Goal: Task Accomplishment & Management: Complete application form

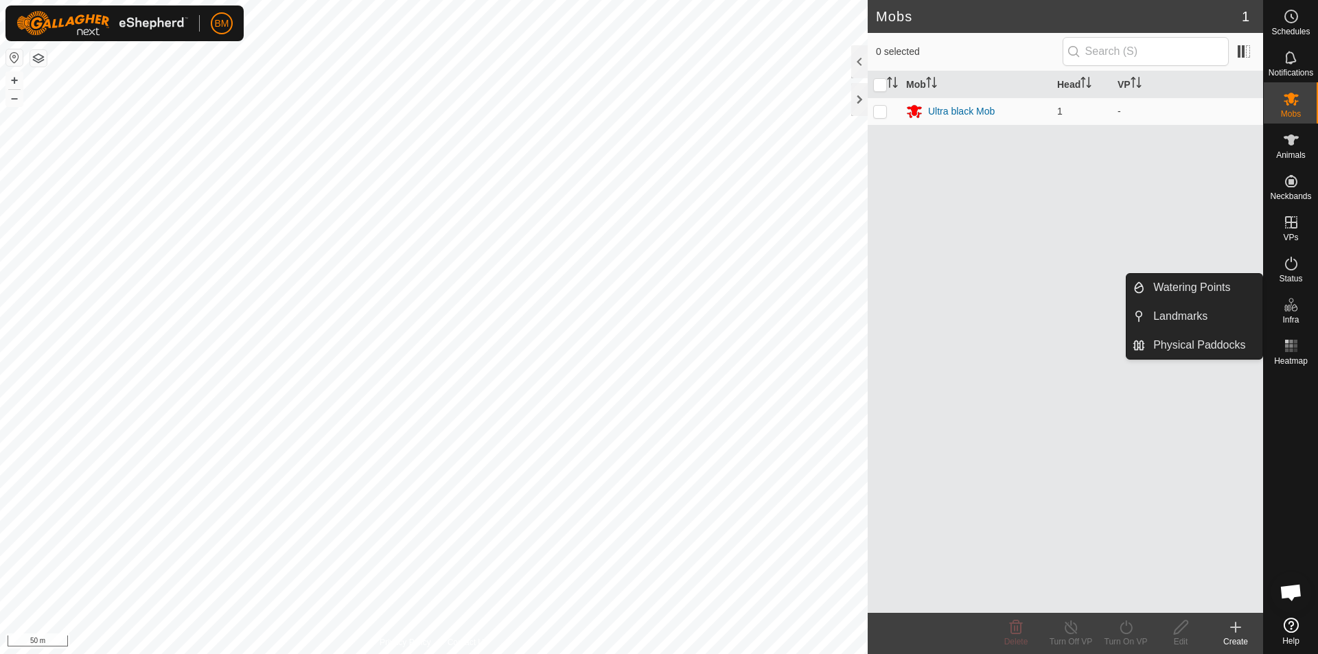
click at [981, 345] on div "Mob Head VP Ultra black Mob 1 -" at bounding box center [1065, 342] width 395 height 542
click at [1219, 345] on link "Physical Paddocks" at bounding box center [1203, 345] width 117 height 27
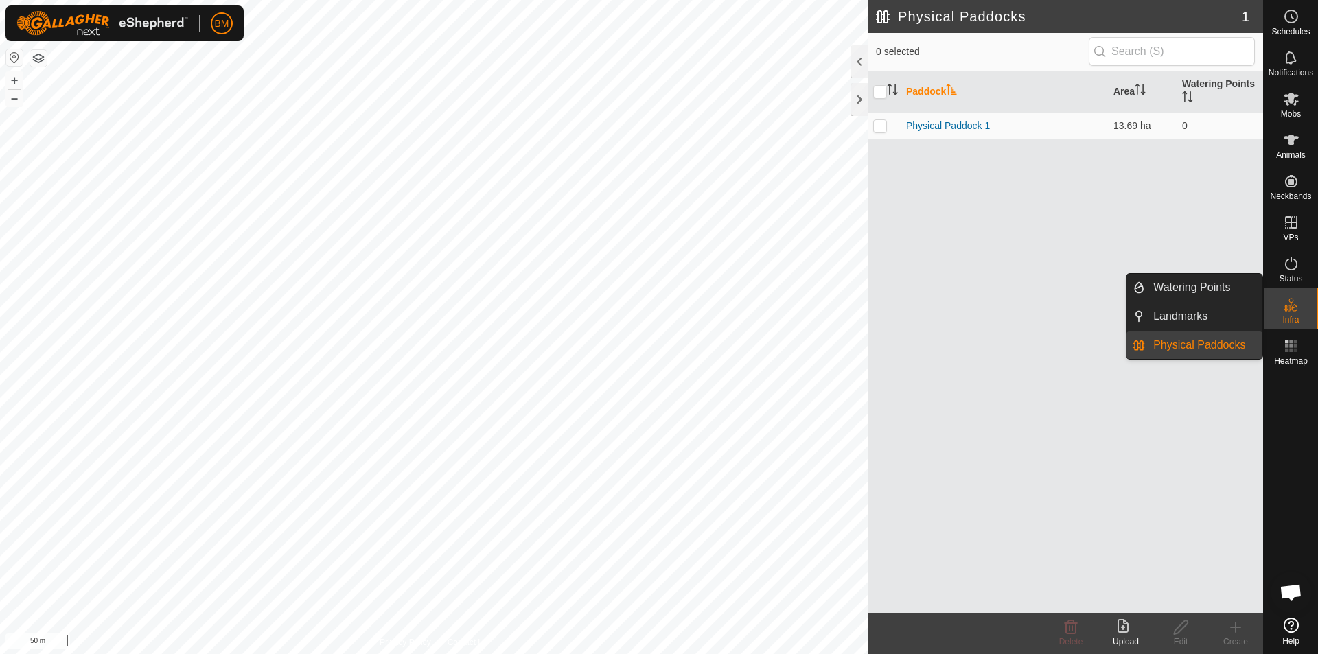
click at [1234, 347] on link "Physical Paddocks" at bounding box center [1203, 345] width 117 height 27
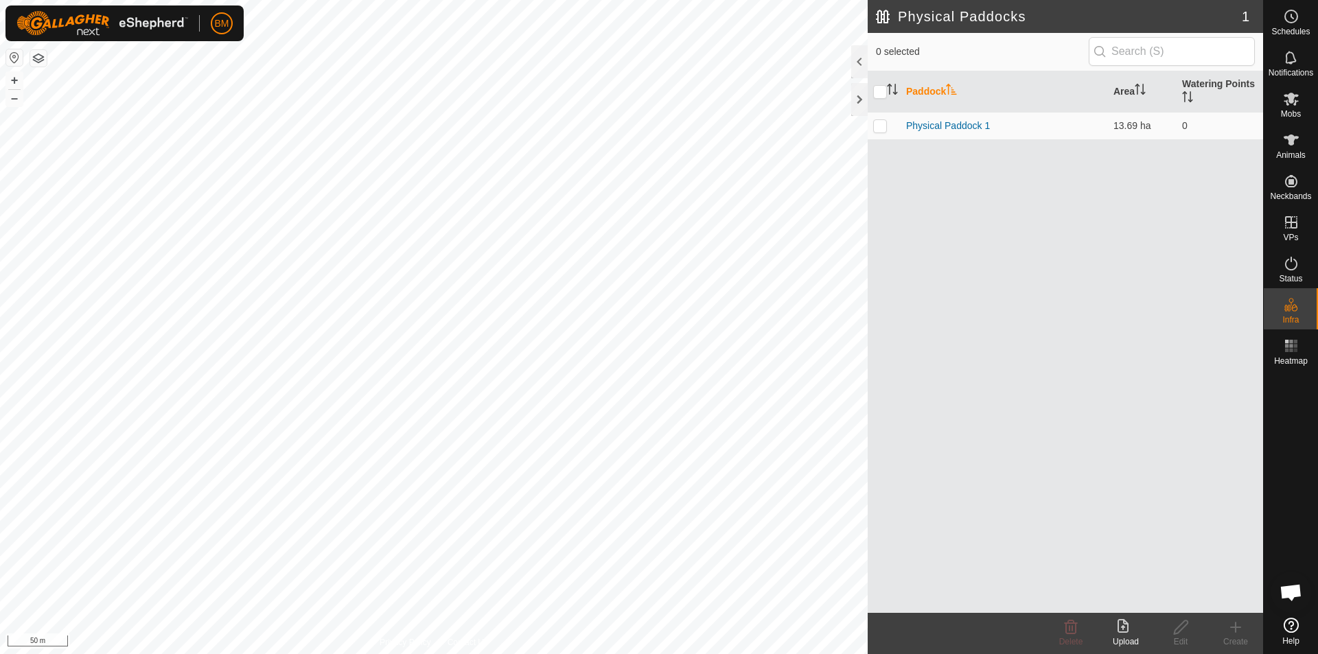
click at [1236, 640] on div "Create" at bounding box center [1235, 642] width 55 height 12
click at [1118, 532] on div "Paddock Area Watering Points Physical Paddock 1 13.69 ha 0" at bounding box center [1065, 342] width 395 height 542
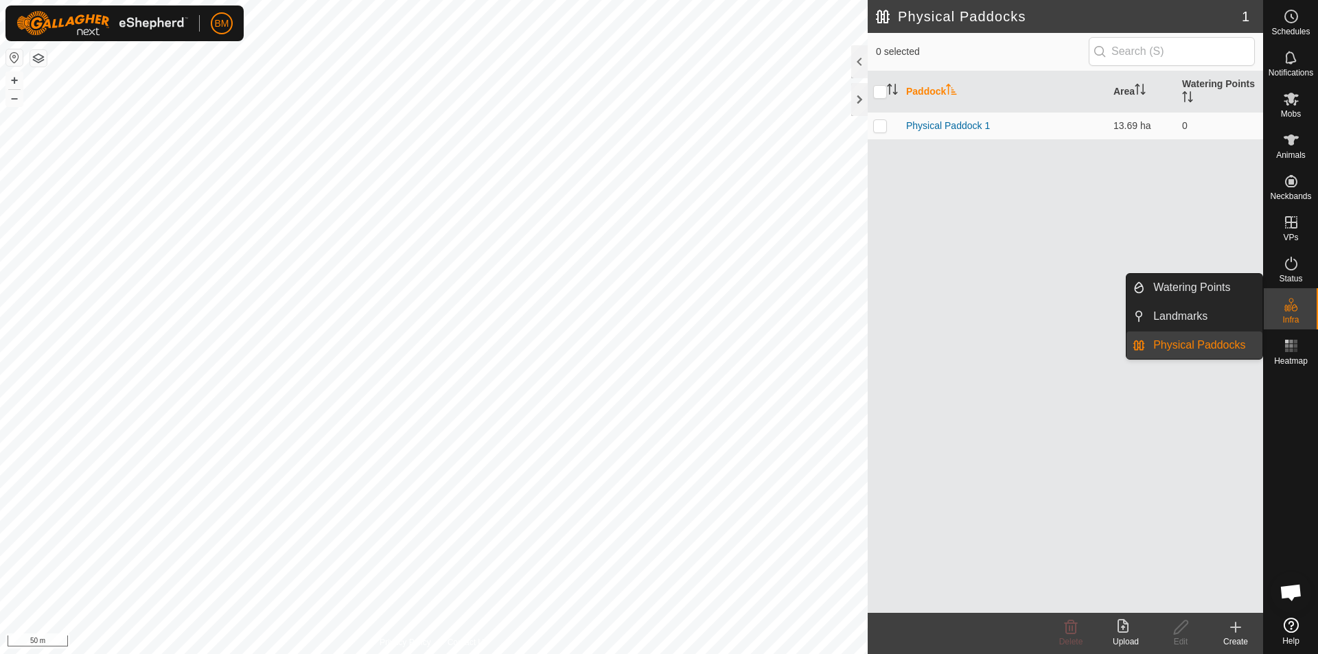
click at [1217, 345] on link "Physical Paddocks" at bounding box center [1203, 345] width 117 height 27
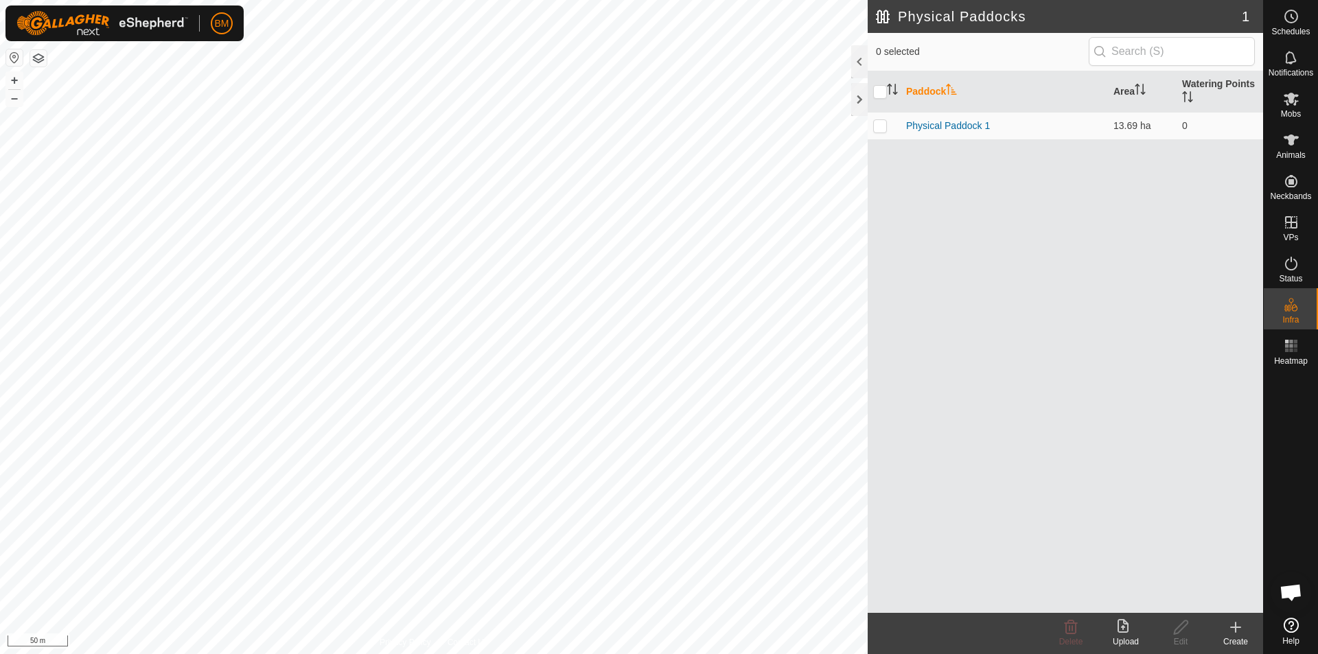
click at [1241, 629] on icon at bounding box center [1235, 627] width 16 height 16
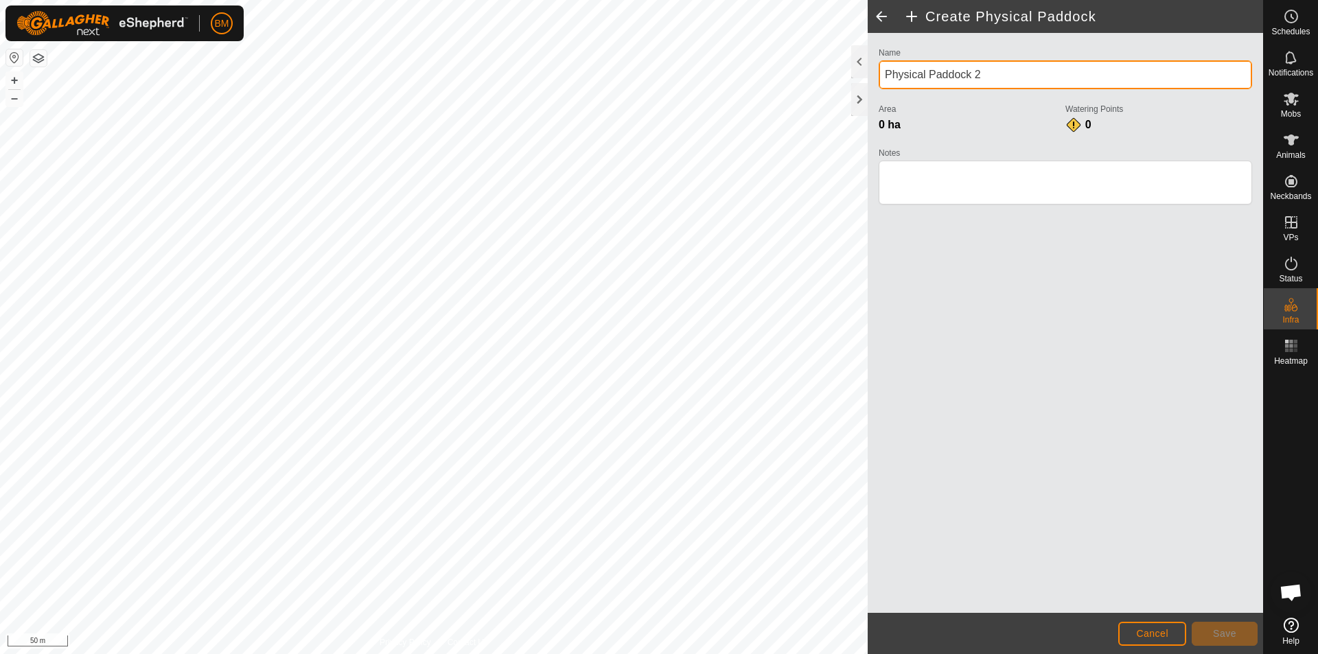
click at [993, 73] on input "Physical Paddock 2" at bounding box center [1065, 74] width 373 height 29
type input "P"
click at [982, 71] on input "Physical Paddock 1" at bounding box center [1065, 74] width 373 height 29
type input "P"
type input "Boundry"
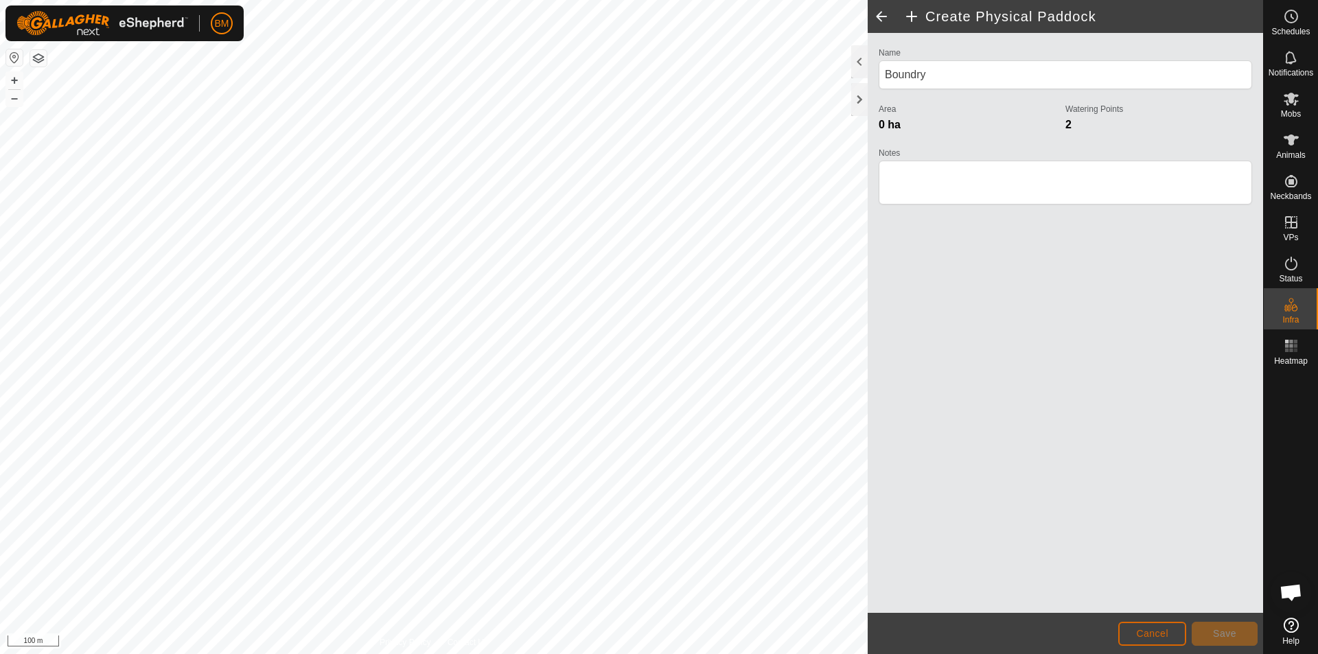
click at [1144, 632] on span "Cancel" at bounding box center [1152, 633] width 32 height 11
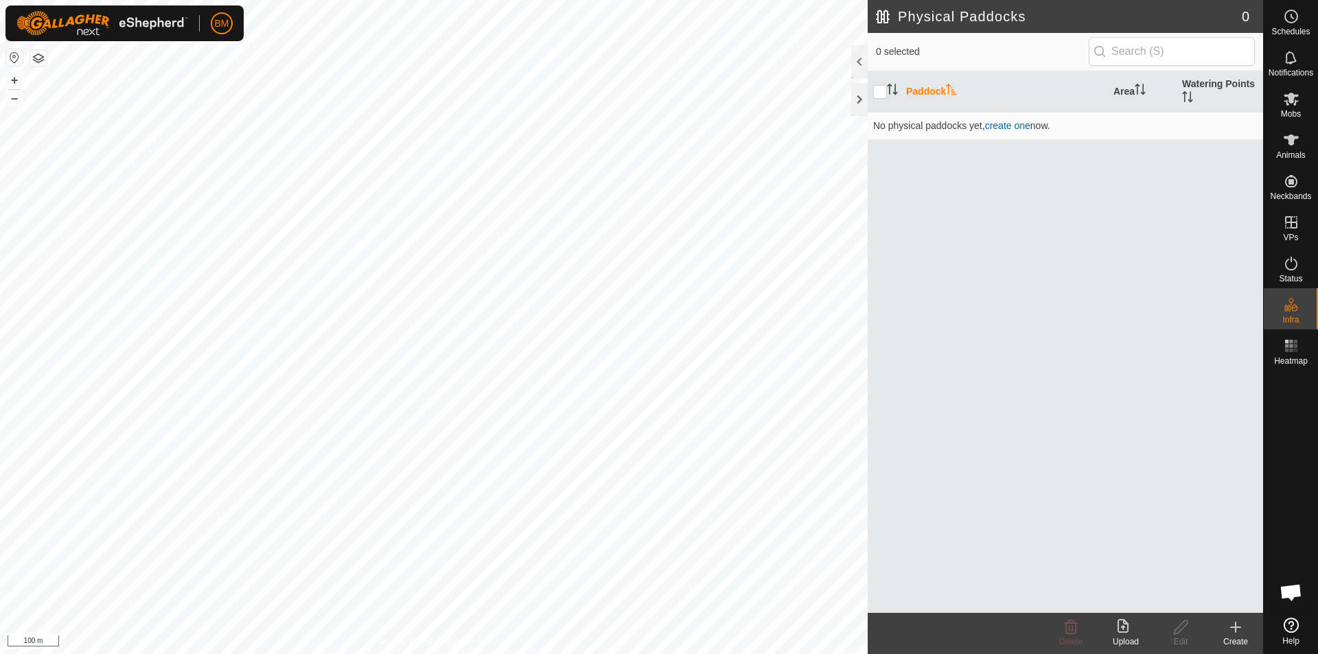
click at [1233, 634] on icon at bounding box center [1235, 627] width 16 height 16
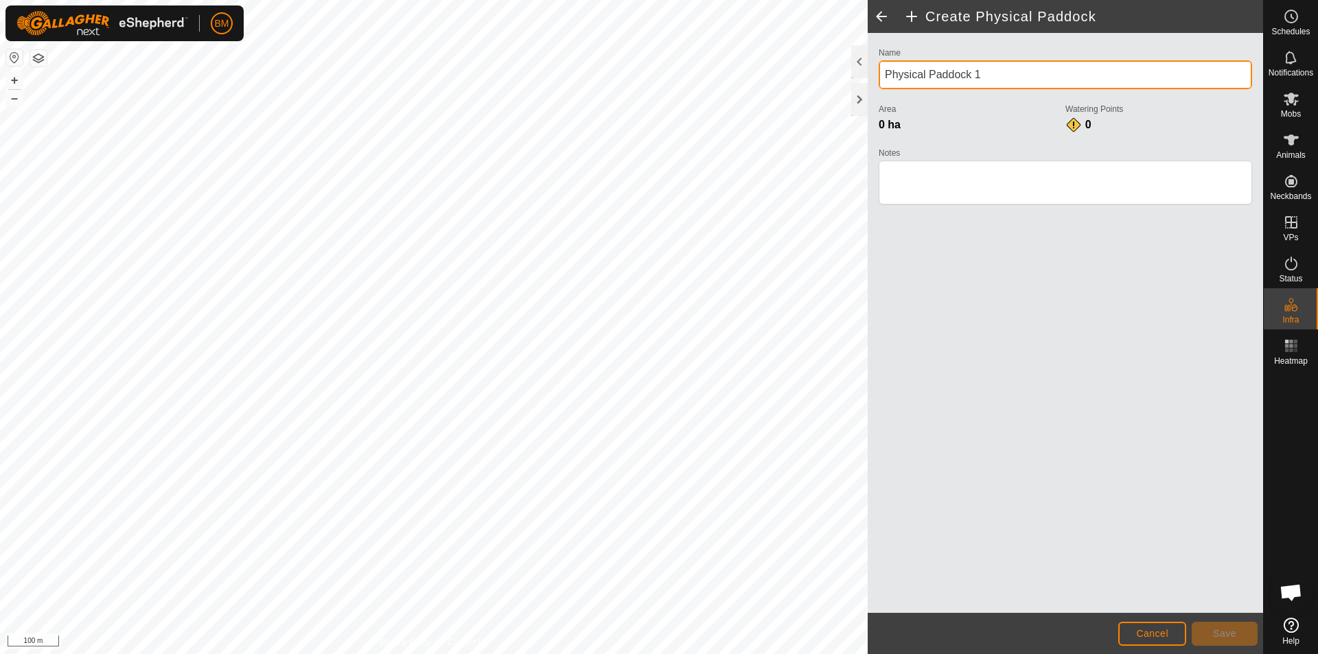
click at [985, 75] on input "Physical Paddock 1" at bounding box center [1065, 74] width 373 height 29
type input "P"
type input "Boundry"
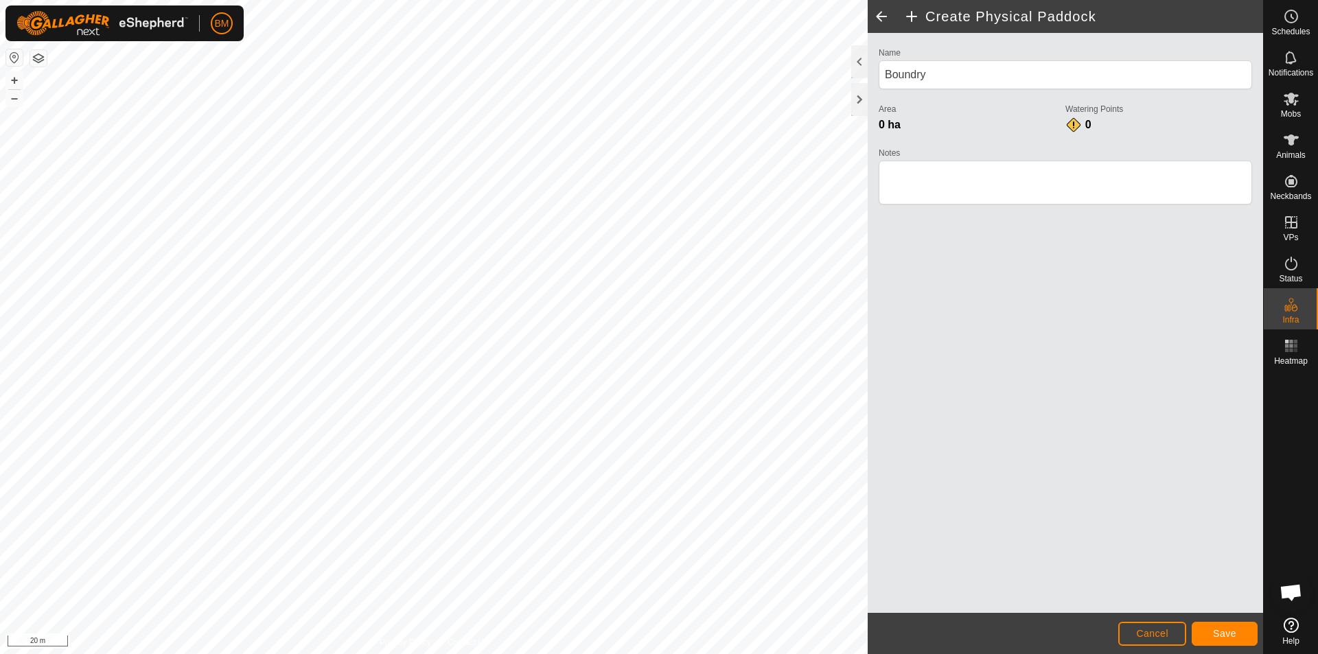
click at [910, 391] on div "Name Boundry Area 0 ha Watering Points 0 Notes" at bounding box center [1065, 323] width 395 height 580
